Goal: Task Accomplishment & Management: Complete application form

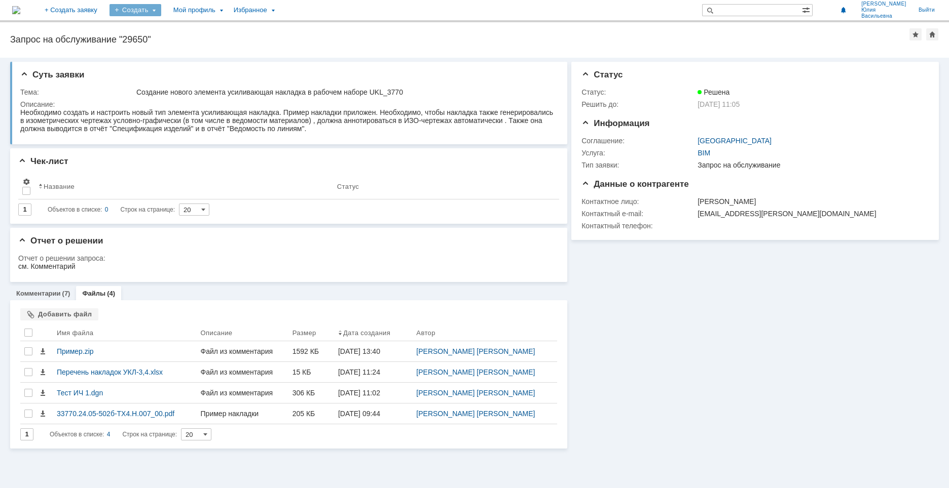
click at [161, 10] on div "Создать" at bounding box center [135, 10] width 52 height 12
click at [177, 25] on link "Заявка" at bounding box center [149, 30] width 77 height 12
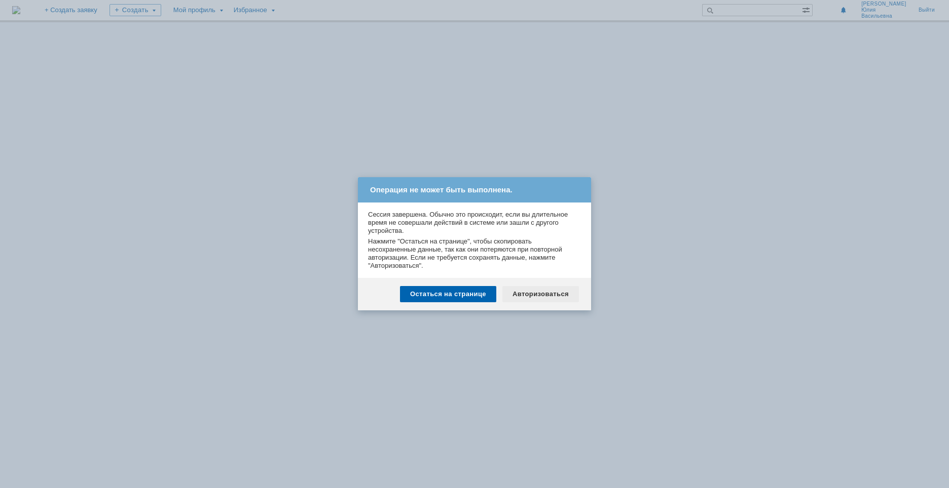
click at [531, 296] on div "Авторизоваться" at bounding box center [540, 294] width 77 height 16
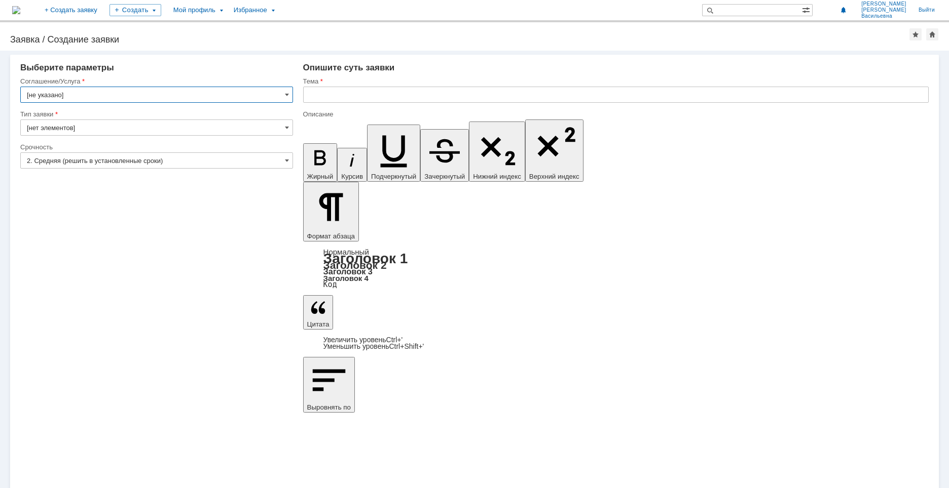
click at [20, 6] on img at bounding box center [16, 10] width 8 height 8
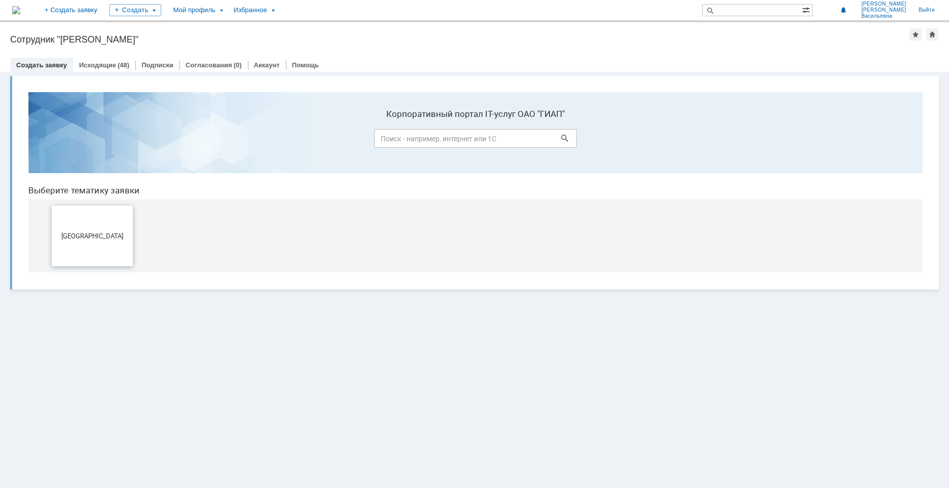
click at [88, 221] on button "[GEOGRAPHIC_DATA]" at bounding box center [92, 236] width 81 height 61
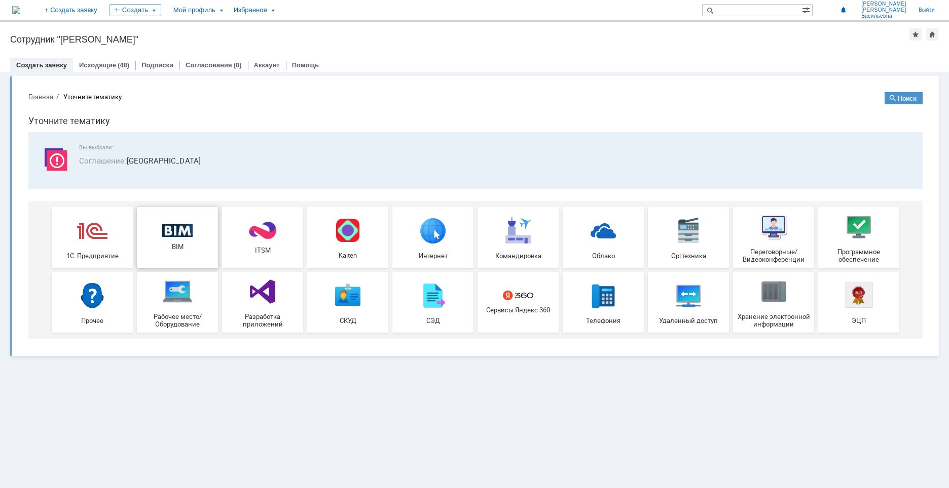
click at [187, 232] on img at bounding box center [177, 230] width 30 height 13
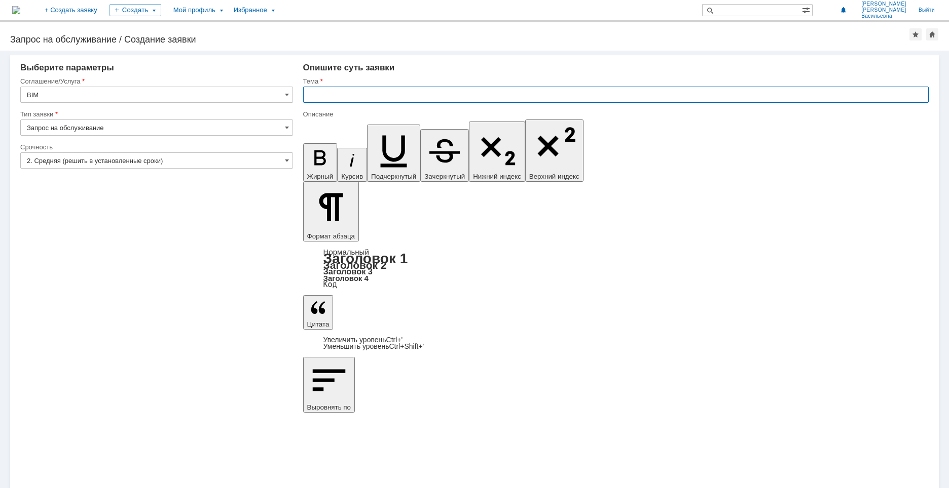
click at [367, 92] on input "text" at bounding box center [615, 95] width 625 height 16
type input "Накладки ТХ1, ТХ5"
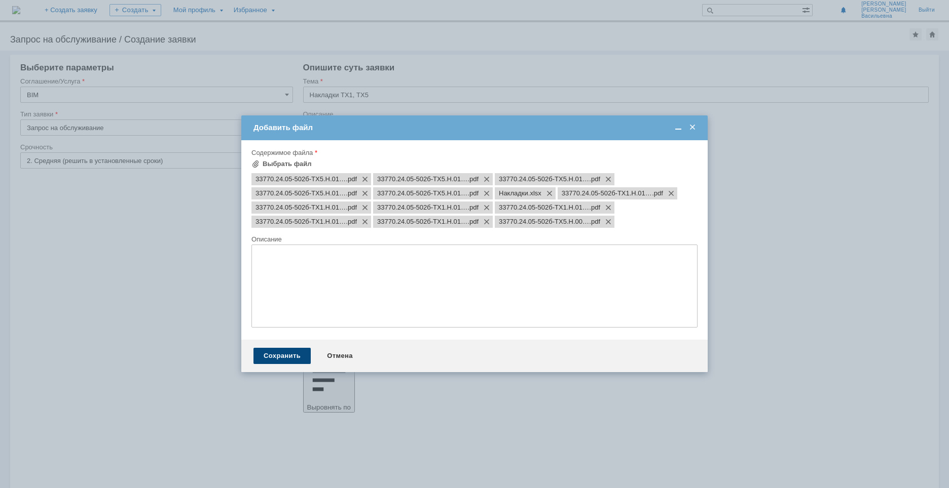
click at [277, 356] on div "Сохранить" at bounding box center [281, 356] width 57 height 16
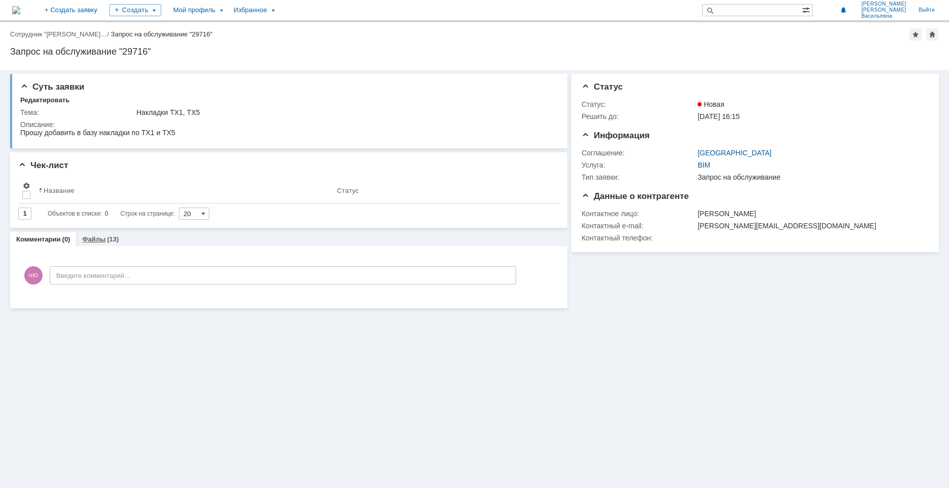
click at [100, 239] on link "Файлы" at bounding box center [93, 240] width 23 height 8
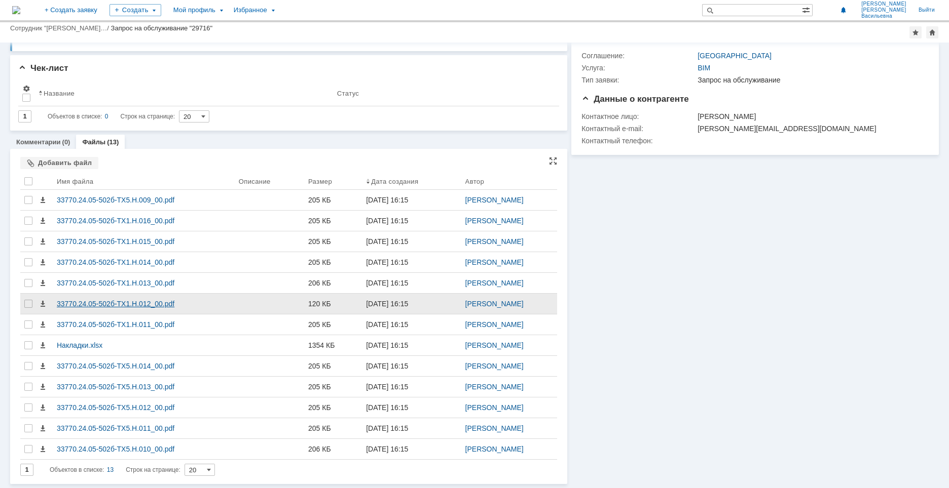
scroll to position [70, 0]
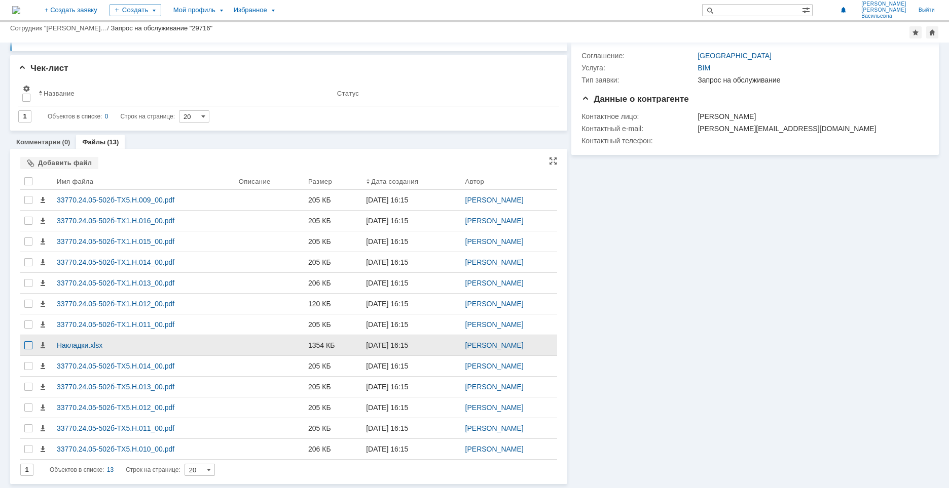
click at [25, 345] on div at bounding box center [28, 346] width 8 height 8
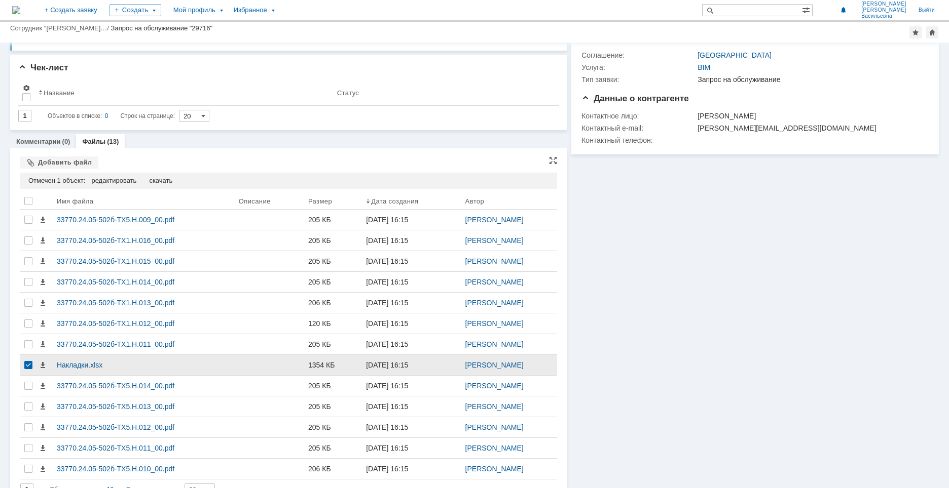
click at [29, 366] on div at bounding box center [28, 365] width 8 height 8
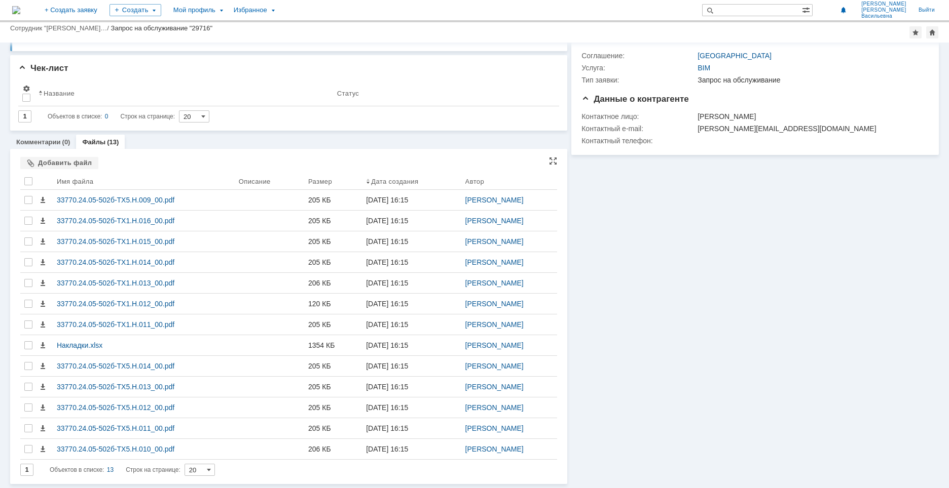
click at [660, 263] on div "Информация Статус Статус: Новая Решить до: 09.10.2025 16:15 Информация Соглашен…" at bounding box center [752, 229] width 371 height 512
click at [107, 140] on div "(13)" at bounding box center [113, 142] width 12 height 8
click at [51, 162] on div "Добавить файл" at bounding box center [59, 163] width 78 height 12
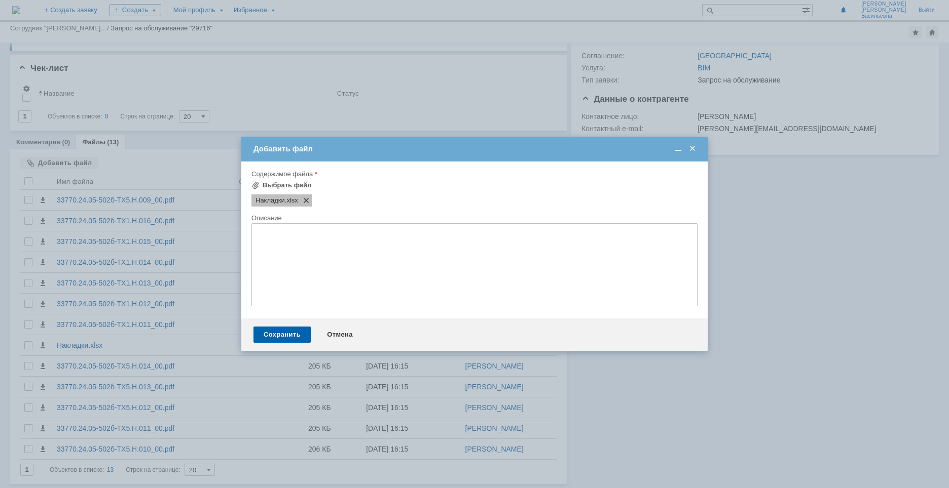
click at [310, 199] on span at bounding box center [304, 201] width 12 height 8
click at [278, 334] on div "Сохранить" at bounding box center [281, 335] width 57 height 16
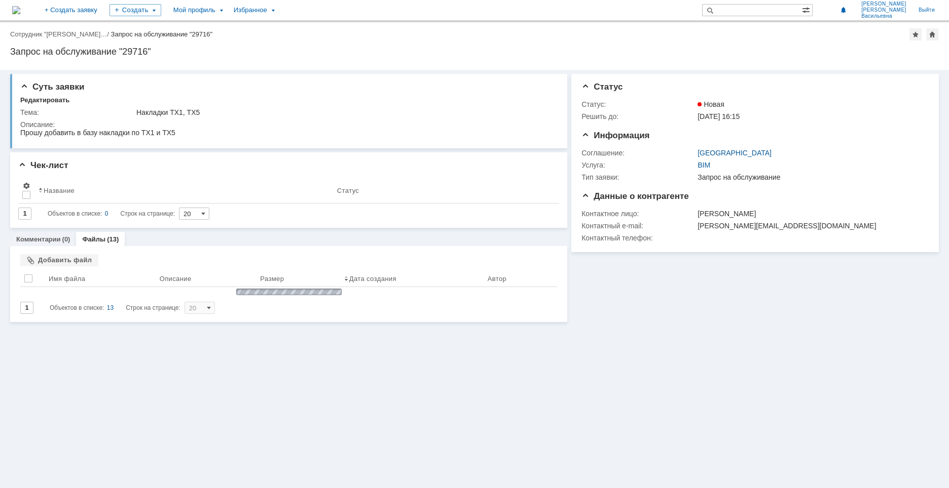
scroll to position [0, 0]
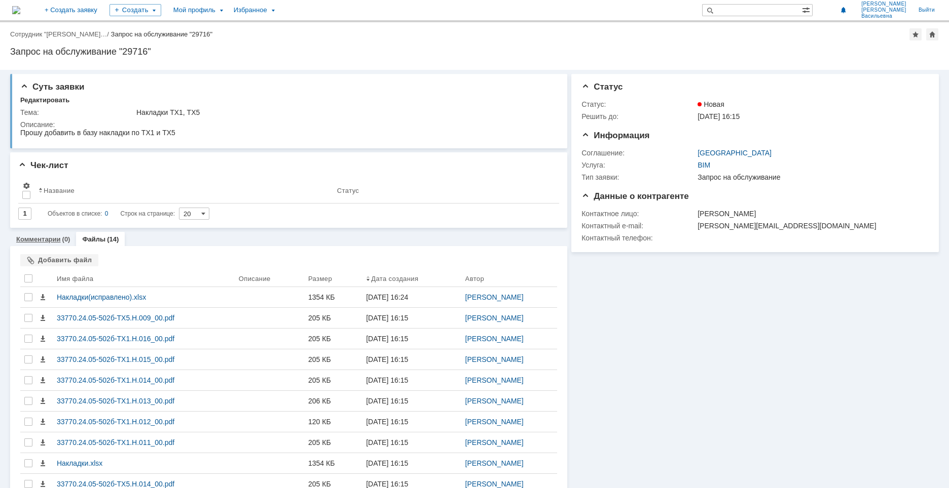
click at [41, 241] on link "Комментарии" at bounding box center [38, 240] width 45 height 8
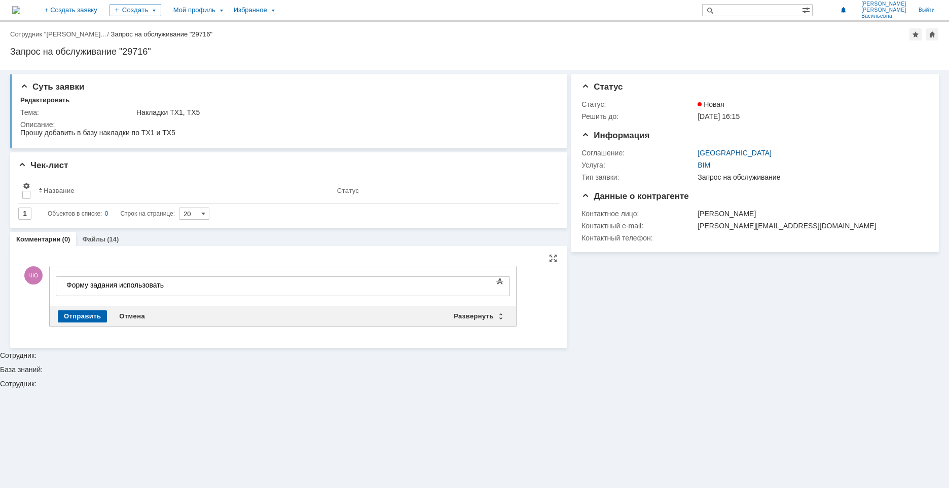
click at [184, 283] on div "Форму задания использовать" at bounding box center [138, 285] width 144 height 8
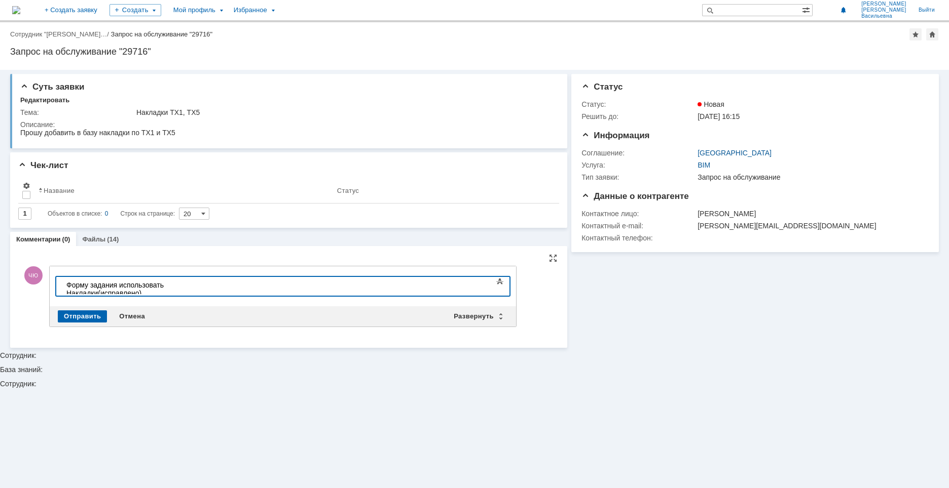
scroll to position [208, 2]
click at [88, 313] on div "Отправить" at bounding box center [82, 317] width 49 height 12
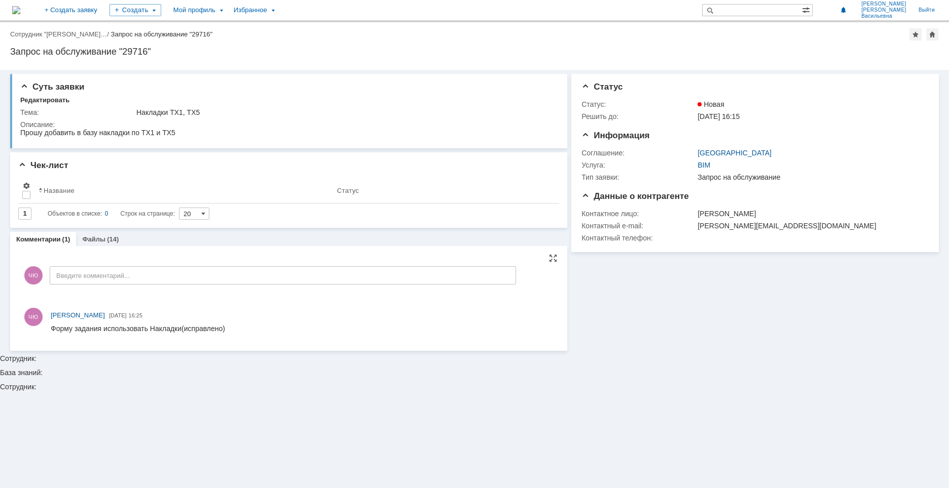
scroll to position [0, 0]
click at [94, 237] on link "Файлы" at bounding box center [93, 240] width 23 height 8
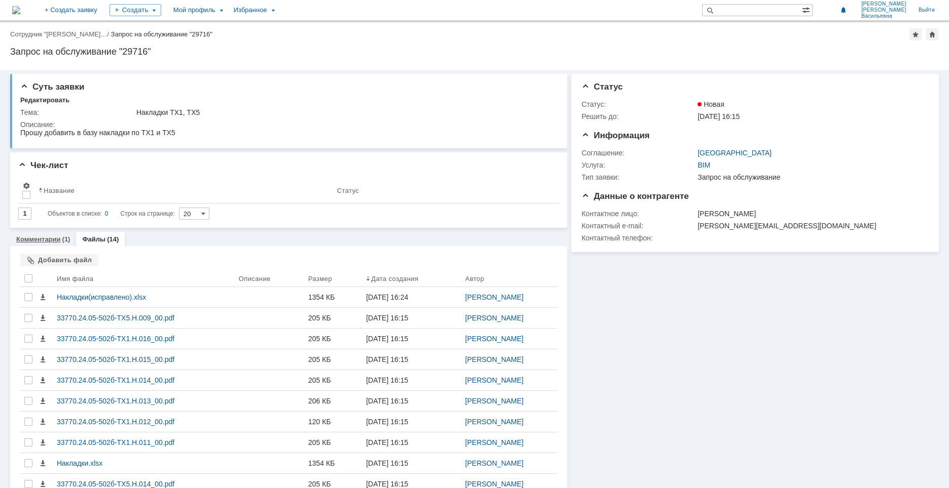
click at [46, 241] on link "Комментарии" at bounding box center [38, 240] width 45 height 8
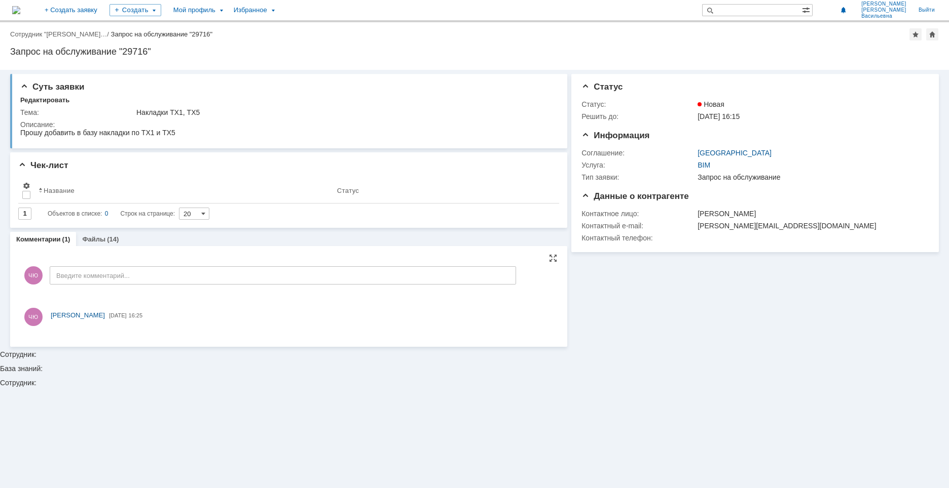
click at [90, 240] on link "Файлы" at bounding box center [93, 240] width 23 height 8
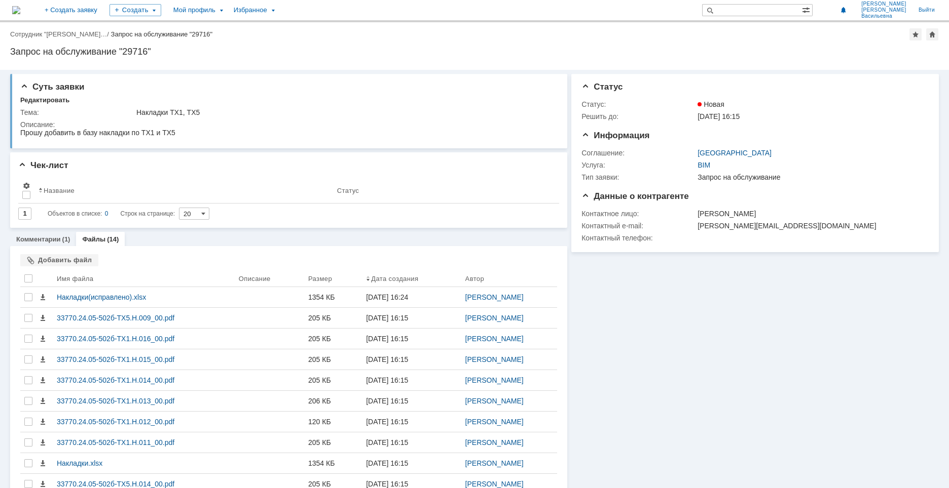
click at [62, 241] on div "(1)" at bounding box center [66, 240] width 8 height 8
